Goal: Task Accomplishment & Management: Manage account settings

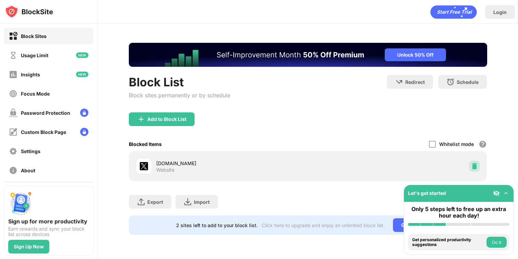
click at [472, 167] on img at bounding box center [474, 166] width 7 height 7
